Goal: Find specific page/section: Find specific page/section

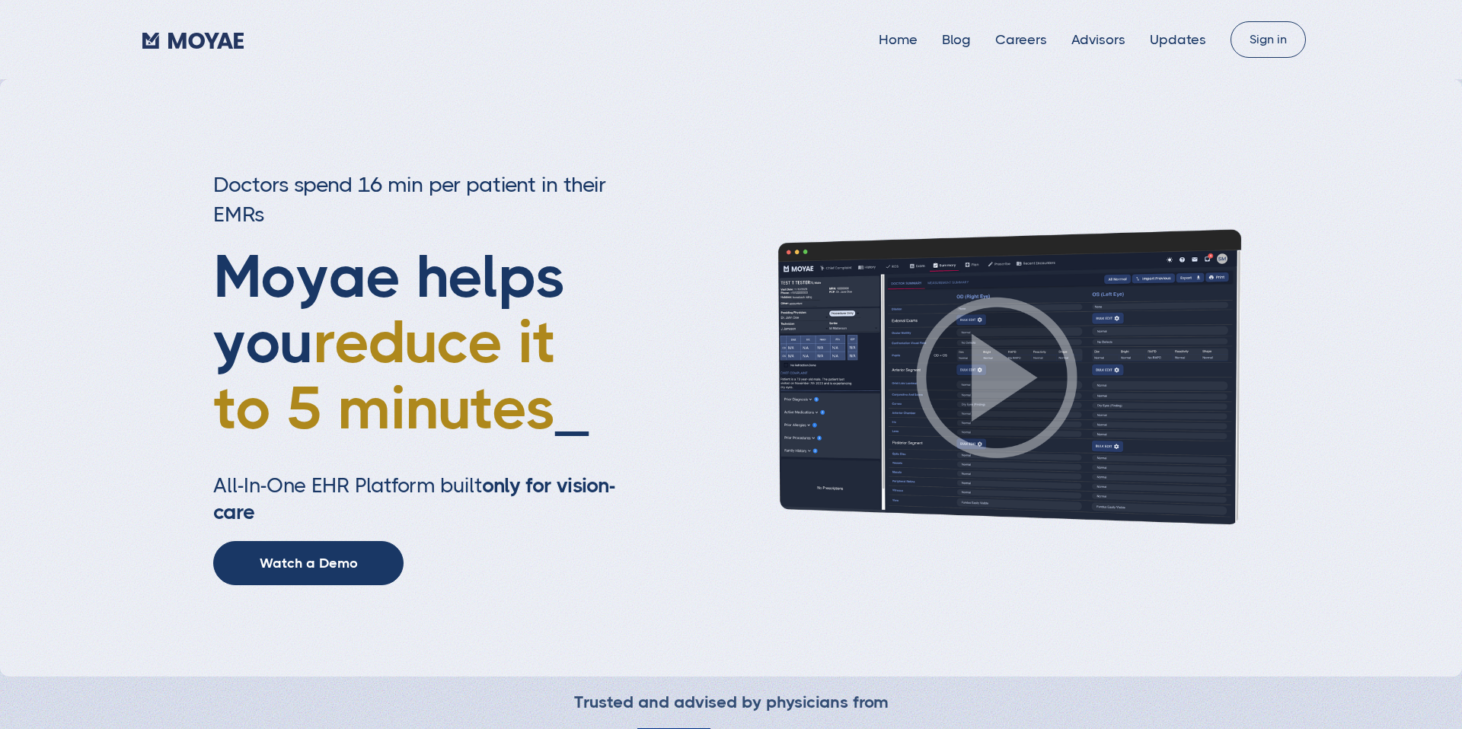
type input "Subscribe"
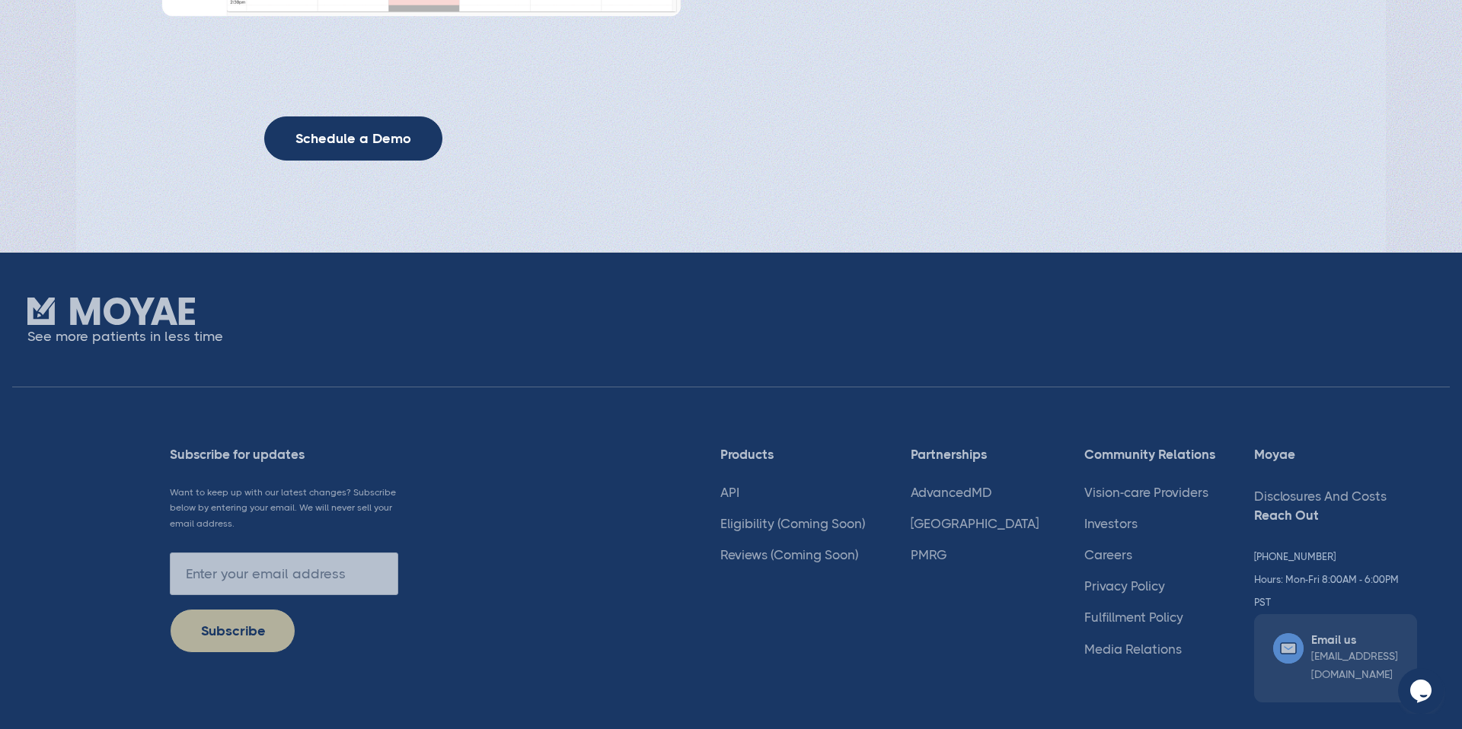
scroll to position [4117, 0]
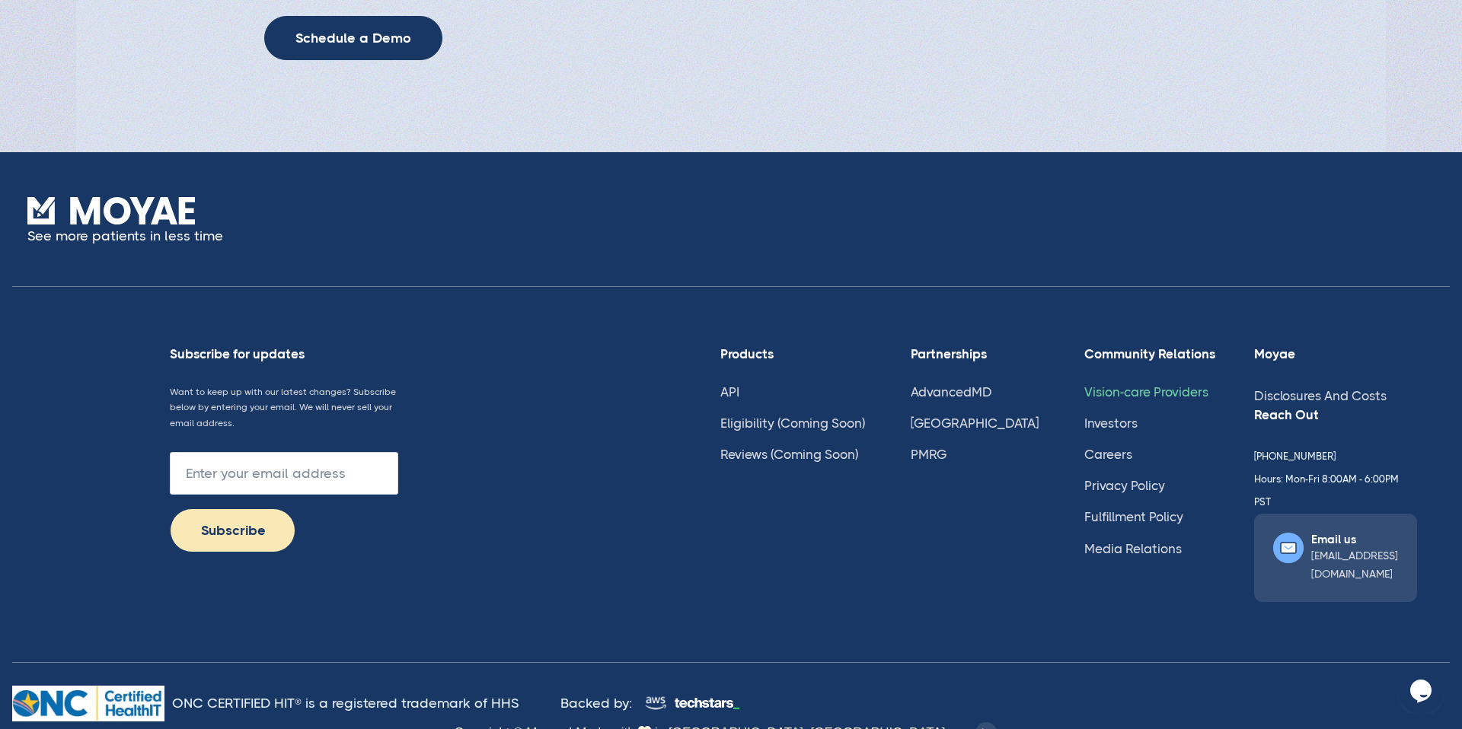
click at [1084, 397] on link "Vision-care Providers" at bounding box center [1146, 391] width 124 height 15
type input "Subscribe"
click at [750, 461] on link "Reviews (Coming Soon)" at bounding box center [789, 454] width 138 height 15
